Goal: Transaction & Acquisition: Subscribe to service/newsletter

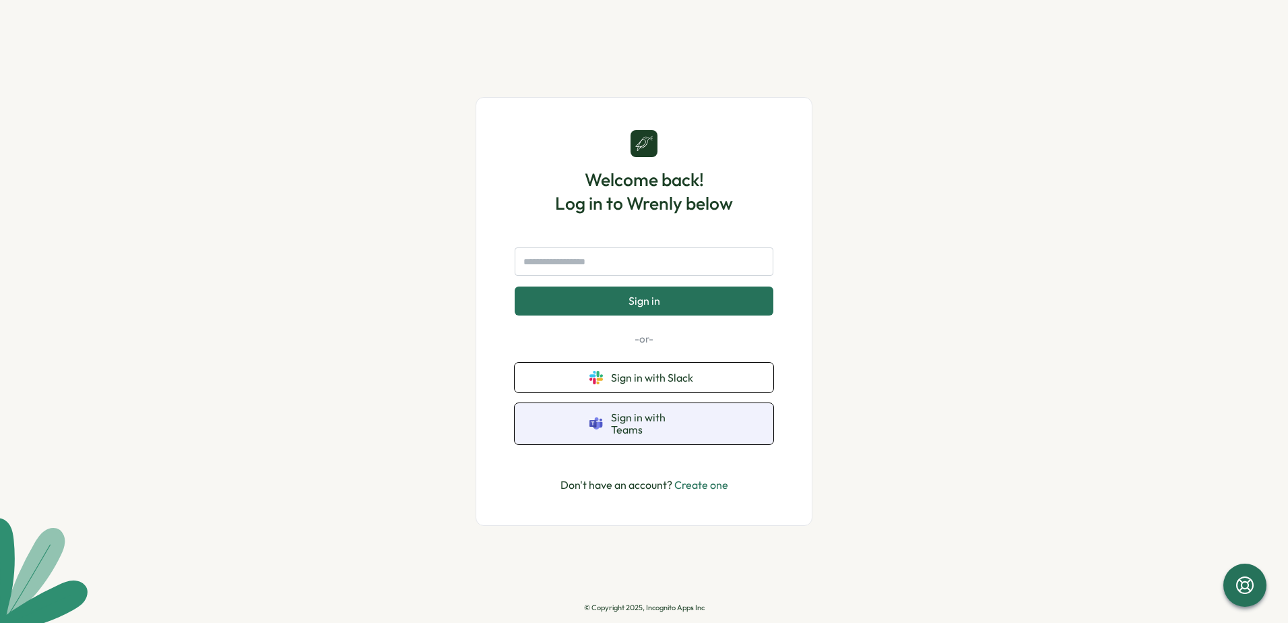
click at [623, 422] on span "Sign in with Teams" at bounding box center [655, 423] width 88 height 25
